Goal: Transaction & Acquisition: Subscribe to service/newsletter

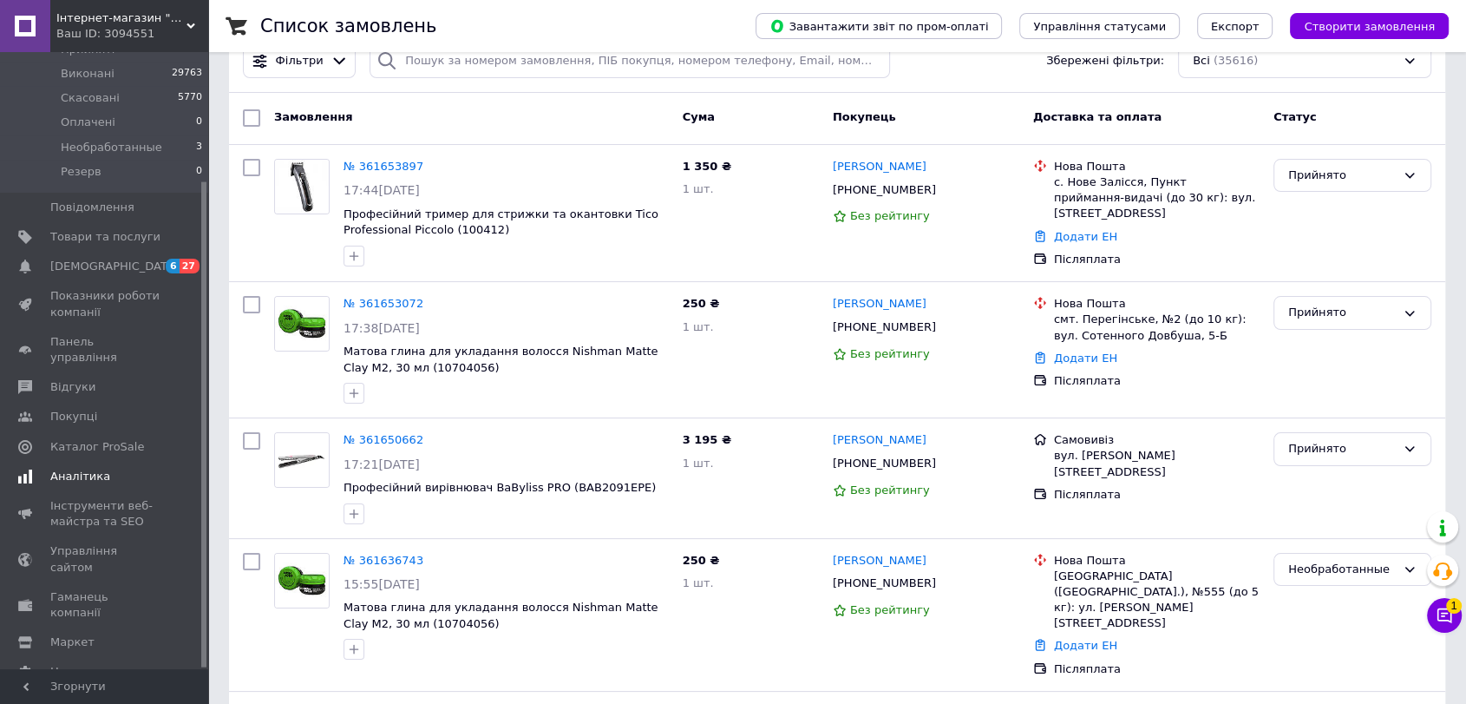
scroll to position [289, 0]
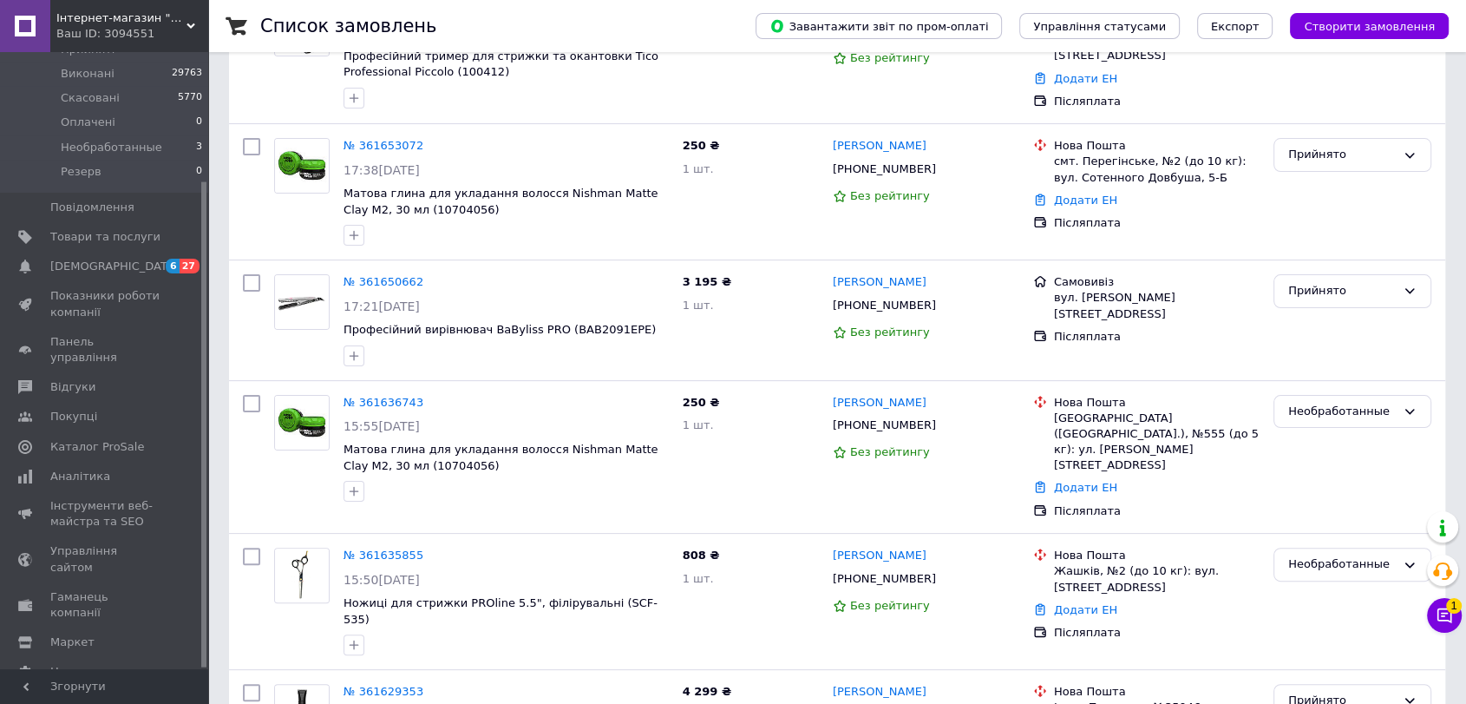
click at [115, 693] on span "[PERSON_NAME] та рахунки Prom топ" at bounding box center [105, 717] width 110 height 48
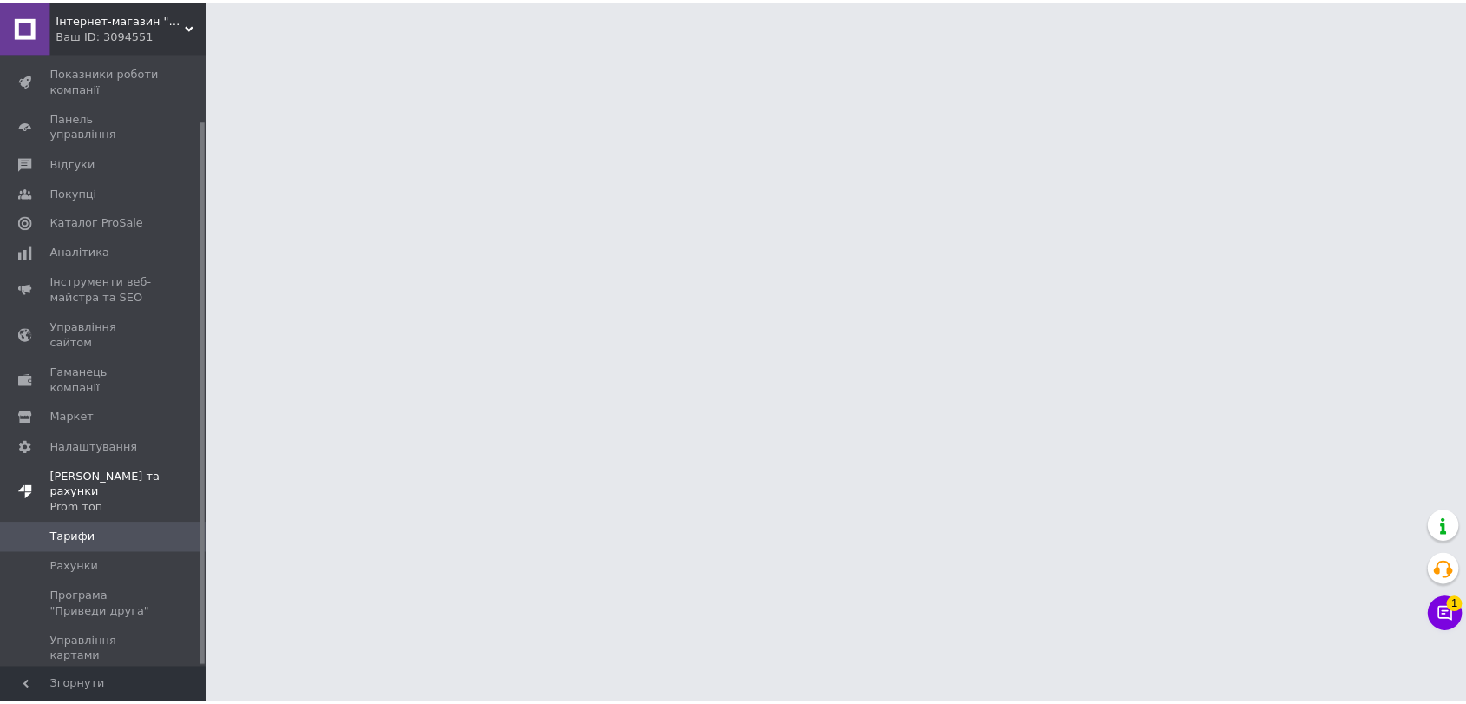
scroll to position [75, 0]
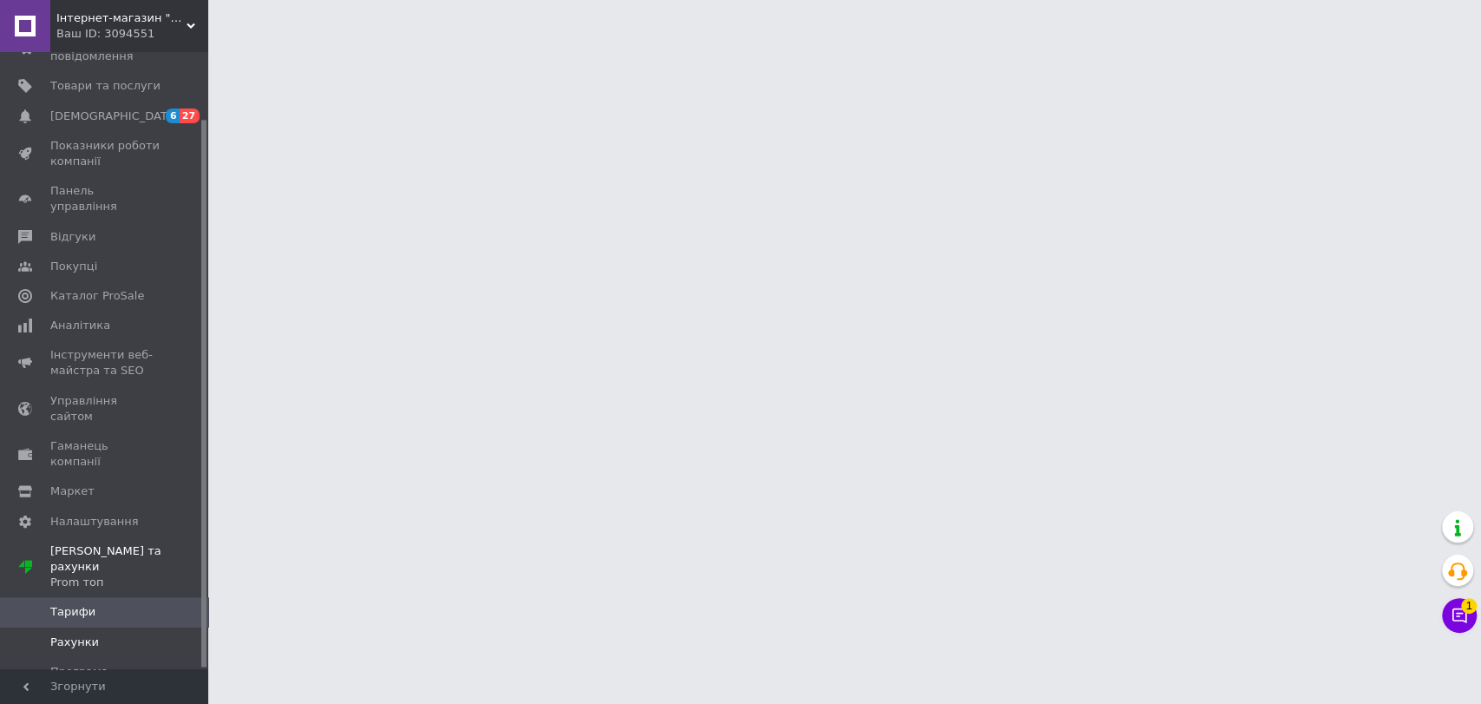
click at [103, 634] on span "Рахунки" at bounding box center [105, 642] width 110 height 16
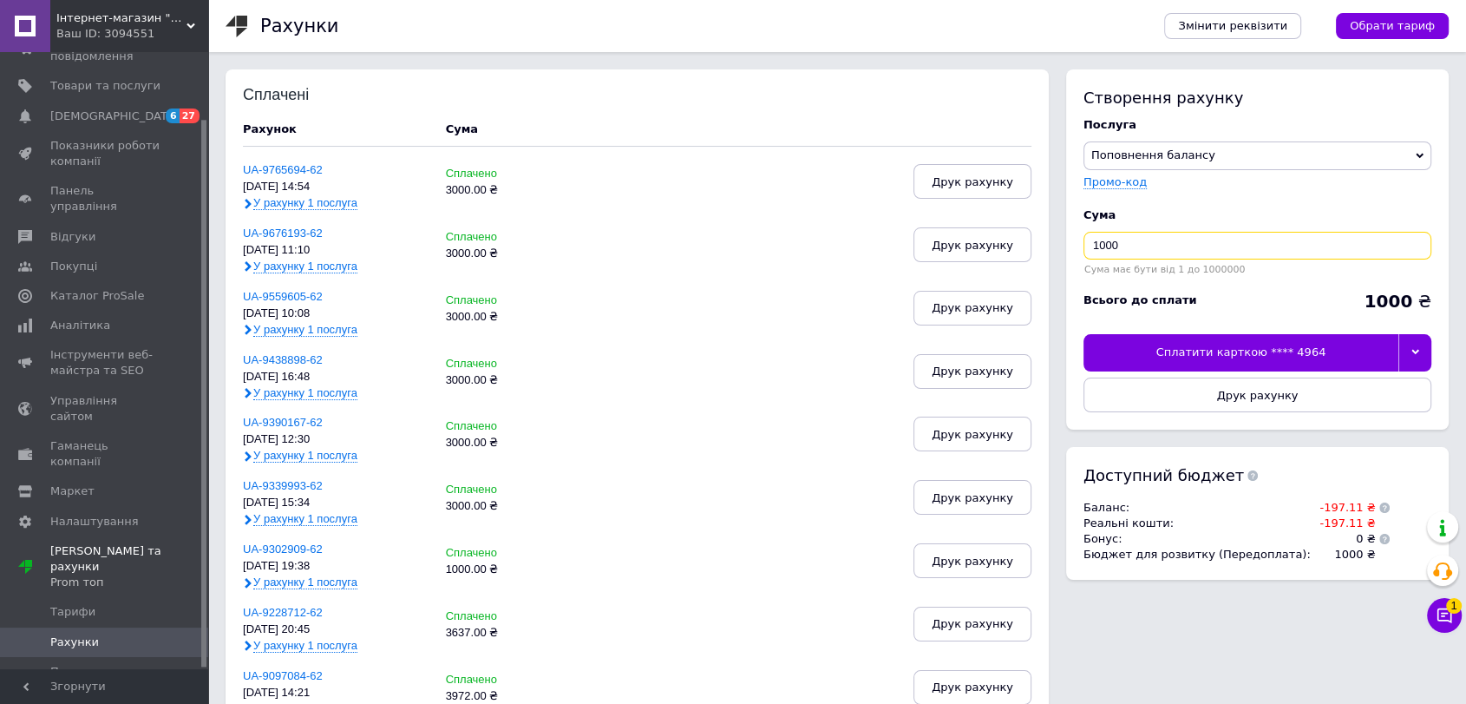
drag, startPoint x: 1133, startPoint y: 258, endPoint x: 1079, endPoint y: 253, distance: 54.8
click at [1079, 253] on div "Створення рахунку Послуга Поповнення балансу Premium-дизайн Промо-код Cума 1000…" at bounding box center [1257, 249] width 383 height 360
type input "2000"
click at [1263, 350] on div "Сплатити карткою **** 4964" at bounding box center [1241, 352] width 315 height 36
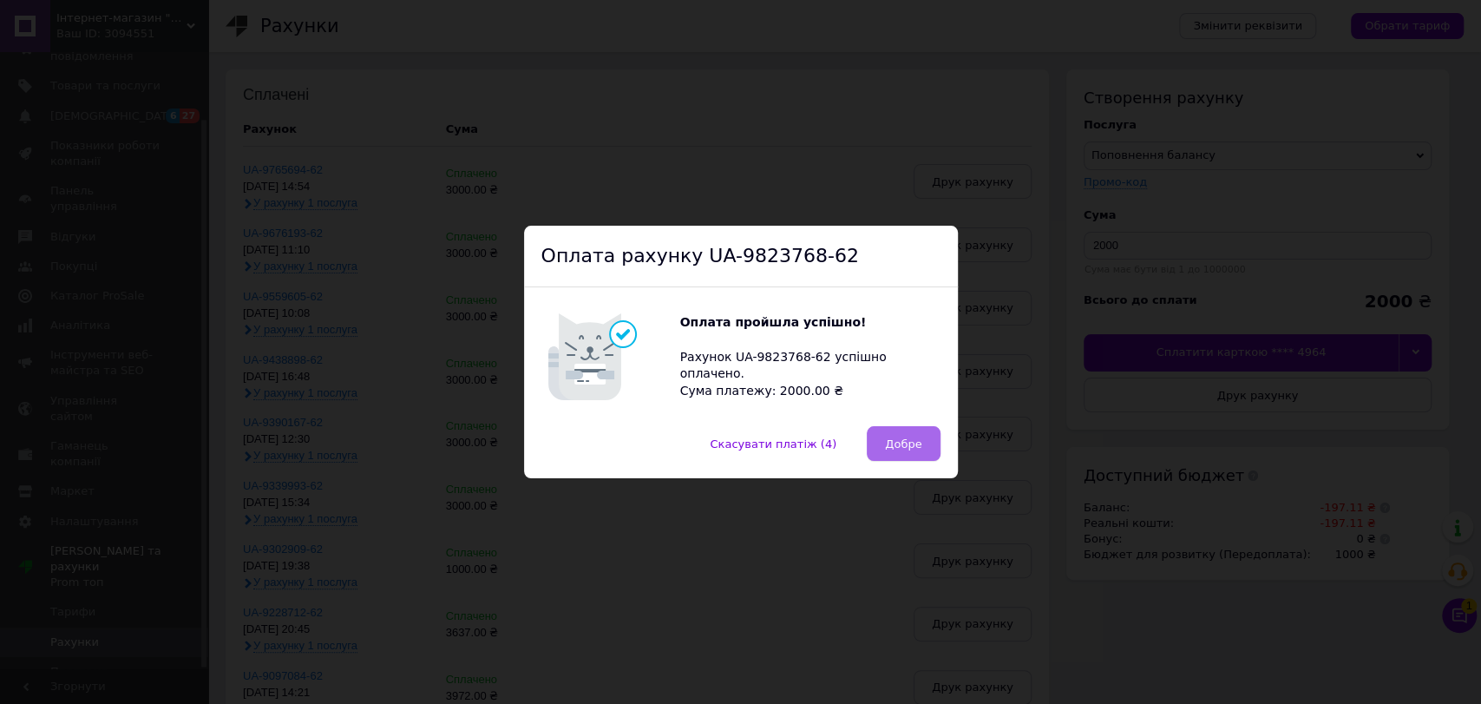
click at [896, 443] on span "Добре" at bounding box center [903, 443] width 36 height 13
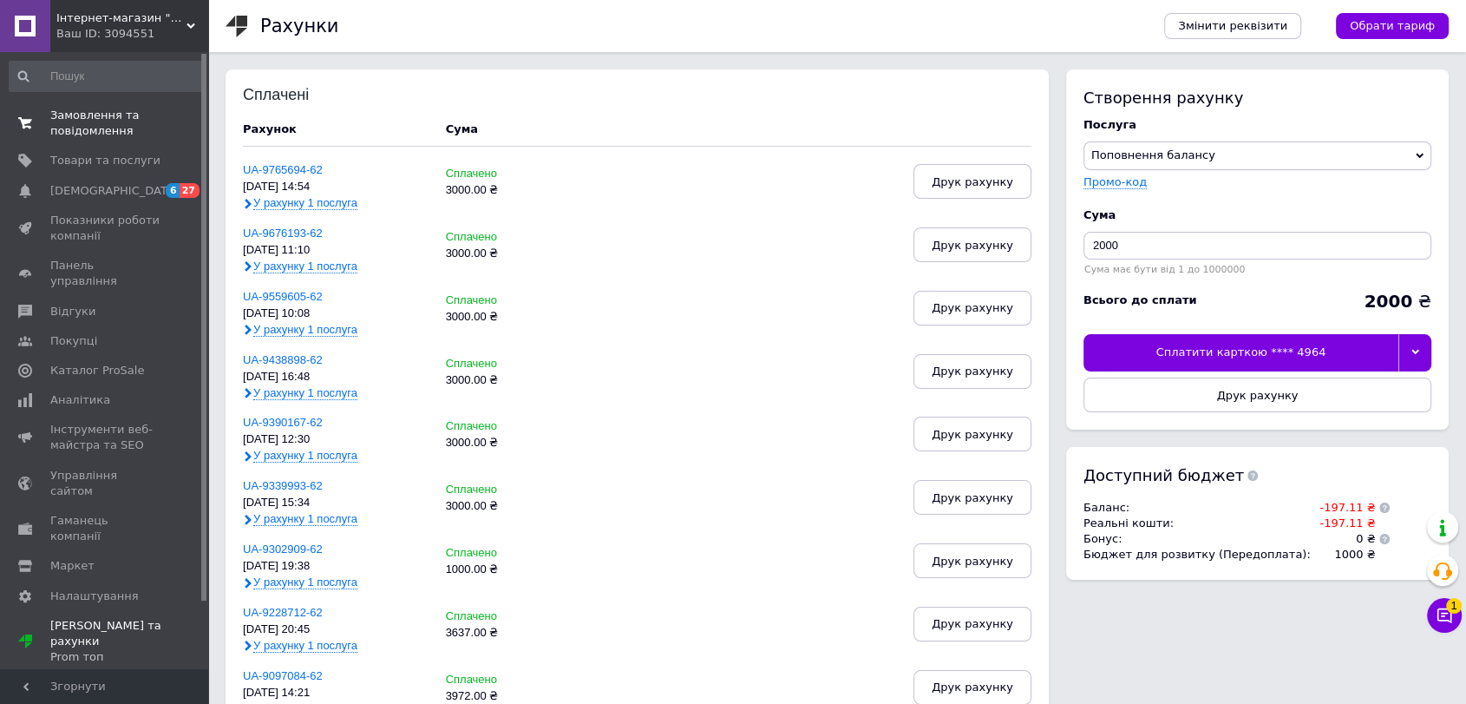
click at [93, 130] on span "Замовлення та повідомлення" at bounding box center [105, 123] width 110 height 31
